Goal: Task Accomplishment & Management: Complete application form

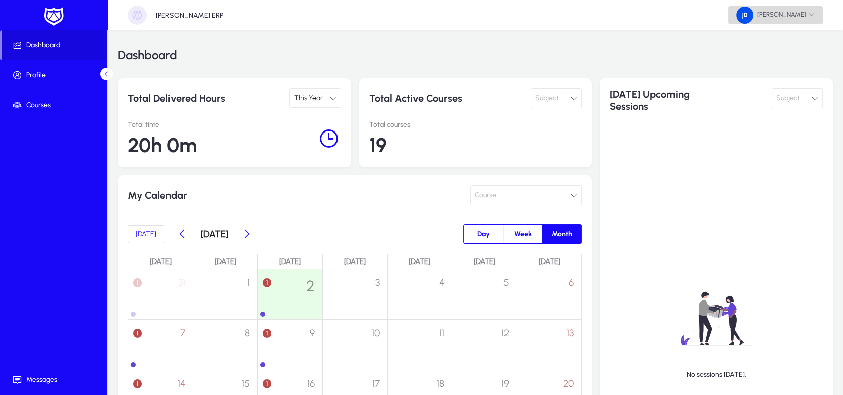
click at [801, 11] on span "[PERSON_NAME]" at bounding box center [775, 15] width 79 height 17
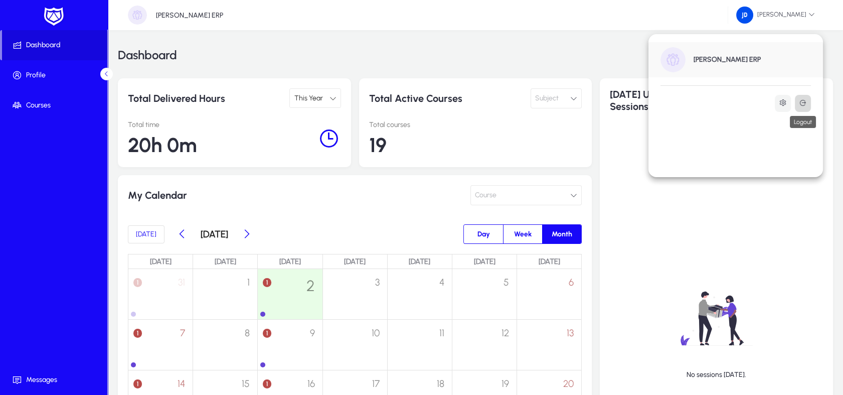
click at [802, 101] on icon at bounding box center [803, 103] width 8 height 8
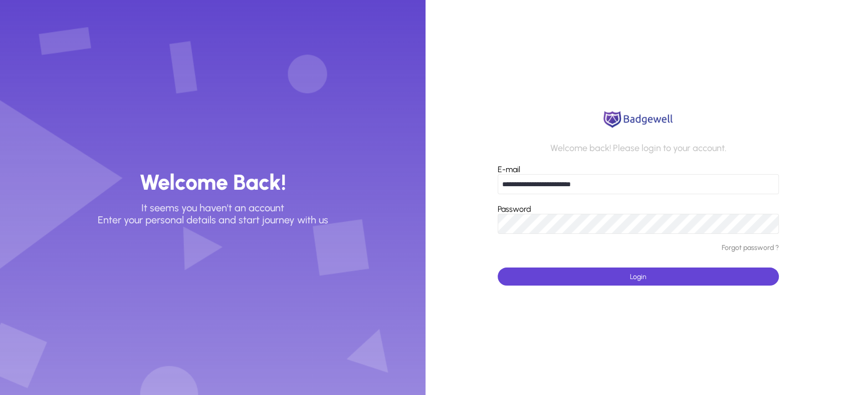
click at [626, 187] on input "**********" at bounding box center [638, 184] width 281 height 20
type input "*"
type input "**********"
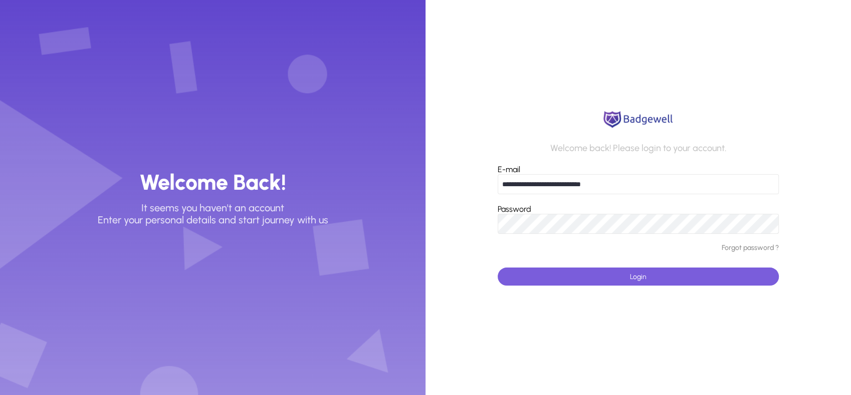
click at [598, 276] on span "submit" at bounding box center [638, 276] width 281 height 24
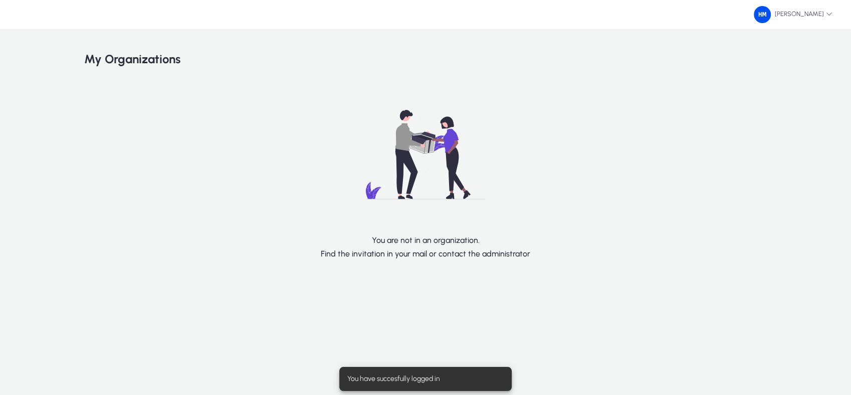
click at [791, 27] on div "[PERSON_NAME]" at bounding box center [425, 14] width 851 height 29
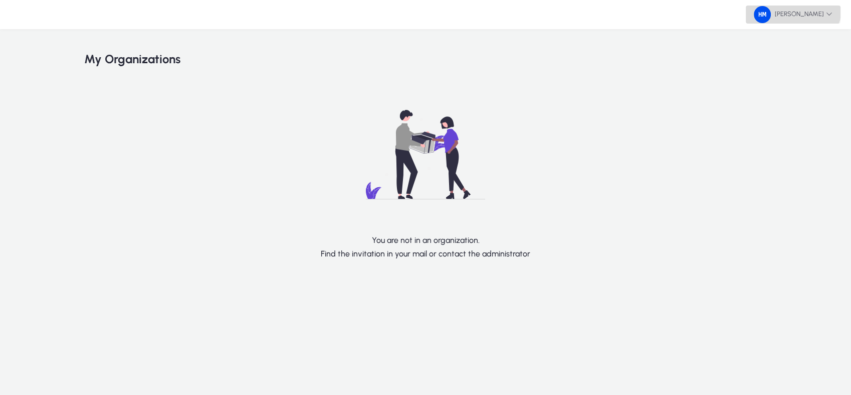
click at [789, 4] on span at bounding box center [793, 15] width 95 height 24
click at [818, 41] on span "Admin panel" at bounding box center [813, 38] width 40 height 9
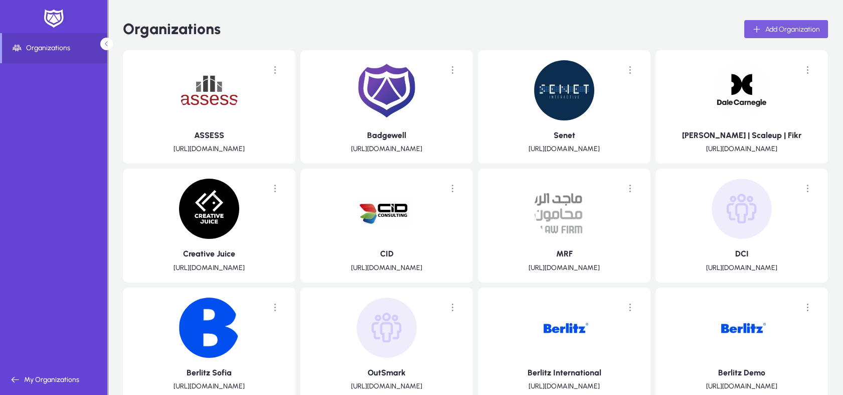
click at [773, 30] on span "Add Organization" at bounding box center [792, 29] width 55 height 9
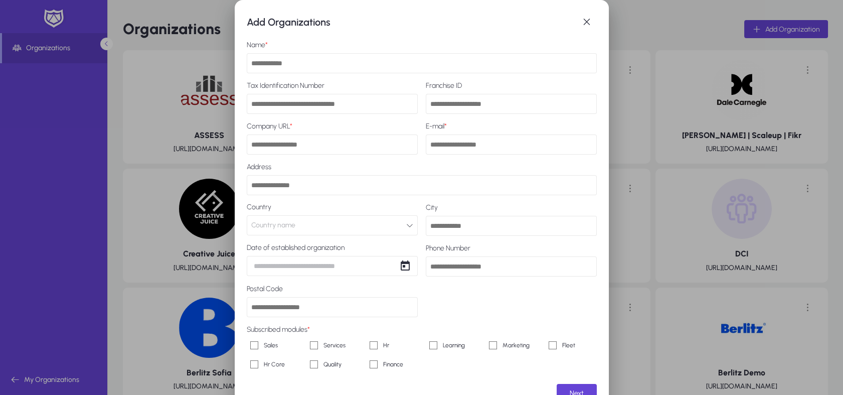
click at [263, 66] on input "text" at bounding box center [422, 63] width 350 height 20
click at [253, 107] on input "text" at bounding box center [332, 104] width 171 height 20
click at [487, 102] on input "text" at bounding box center [511, 104] width 171 height 20
click at [282, 151] on input "url" at bounding box center [332, 144] width 171 height 20
click at [466, 147] on input "email" at bounding box center [511, 144] width 171 height 20
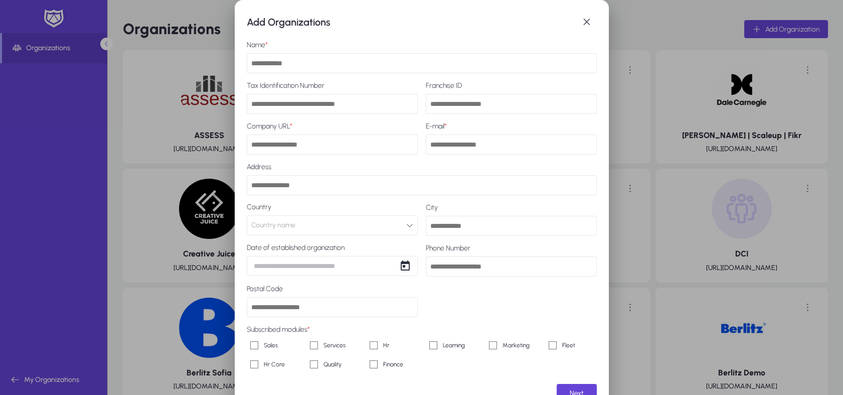
click at [298, 191] on input "text" at bounding box center [422, 185] width 350 height 20
click at [342, 162] on label "Address" at bounding box center [422, 168] width 350 height 13
click at [582, 26] on span "button" at bounding box center [587, 22] width 20 height 20
